Goal: Download file/media

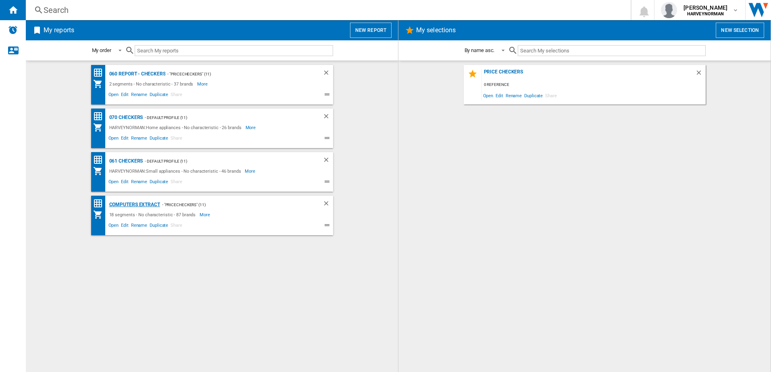
click at [140, 203] on div "Computers extract" at bounding box center [133, 205] width 53 height 10
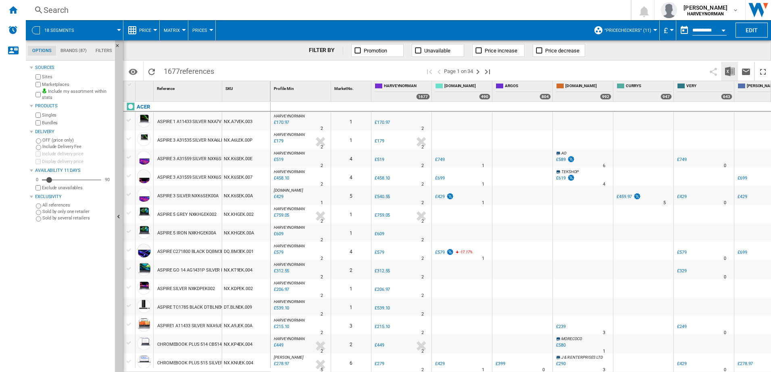
click at [730, 73] on img "Download in Excel" at bounding box center [730, 72] width 10 height 10
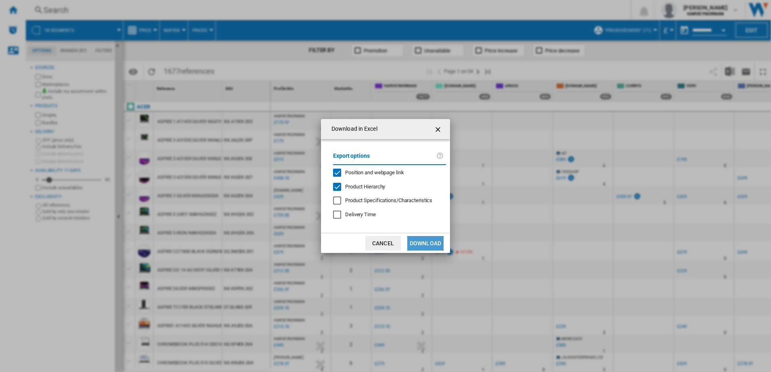
click at [431, 243] on button "Download" at bounding box center [426, 243] width 36 height 15
